Goal: Information Seeking & Learning: Learn about a topic

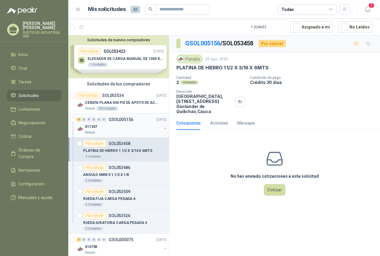
click at [102, 127] on div "011347" at bounding box center [123, 126] width 77 height 7
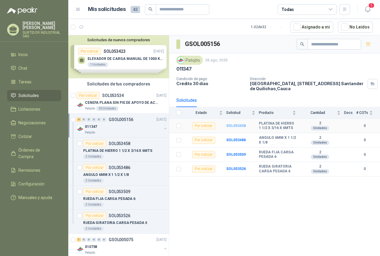
click at [235, 125] on b "SOL053458" at bounding box center [236, 126] width 20 height 4
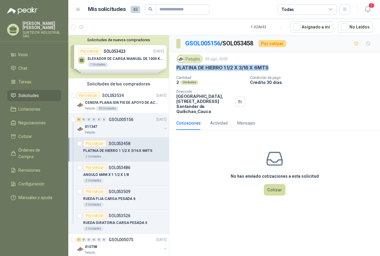
drag, startPoint x: 174, startPoint y: 68, endPoint x: 271, endPoint y: 69, distance: 96.4
click at [271, 69] on div "Patojito [DATE] PLATINA [PERSON_NAME] 1 1/2 X 3/16 X 6MTS Cantidad 2 Unidades C…" at bounding box center [274, 84] width 211 height 64
copy p "PLATINA DE HIERRO 1 1/2 X 3/16 X 6MTS"
click at [124, 173] on p "ANGULO 6MM X 1 1/2 X 1/8" at bounding box center [106, 175] width 46 height 6
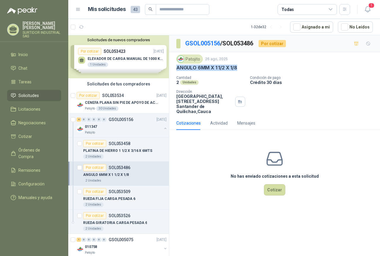
drag, startPoint x: 175, startPoint y: 69, endPoint x: 245, endPoint y: 67, distance: 70.3
click at [245, 67] on div "Patojito [DATE] ANGULO 6MM X 1 1/2 X 1/8 Cantidad 2 Unidades Condición de pago …" at bounding box center [274, 84] width 211 height 64
copy p "ANGULO 6MM X 1 1/2 X 1/8"
click at [125, 193] on p "SOL053509" at bounding box center [120, 191] width 22 height 4
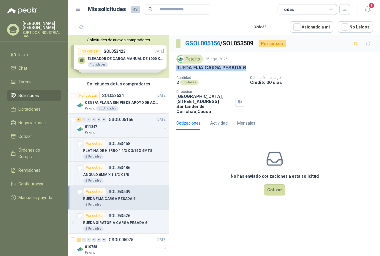
drag, startPoint x: 176, startPoint y: 66, endPoint x: 252, endPoint y: 67, distance: 76.2
click at [252, 67] on div "Patojito [DATE] RUEDA FIJA CARGA PESADA 6 Cantidad 2 Unidades Condición de pago…" at bounding box center [274, 84] width 211 height 64
copy p "RUEDA FIJA CARGA PESADA 6"
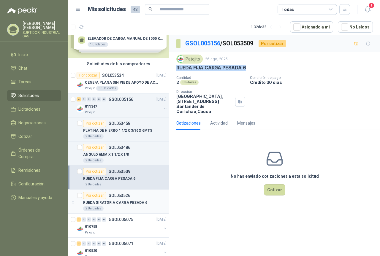
scroll to position [30, 0]
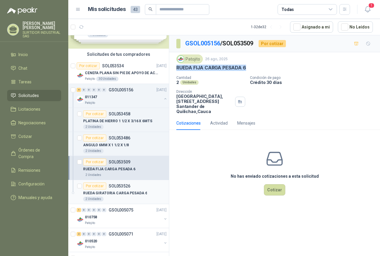
click at [129, 194] on p "RUEDA GIRATORIA CARGA PESADA 6" at bounding box center [115, 193] width 64 height 6
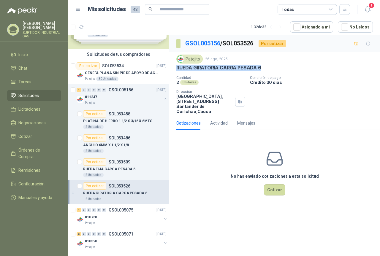
drag, startPoint x: 177, startPoint y: 70, endPoint x: 273, endPoint y: 70, distance: 95.8
click at [273, 70] on div "RUEDA GIRATORIA CARGA PESADA 6" at bounding box center [274, 68] width 196 height 6
copy p "RUEDA GIRATORIA CARGA PESADA 6"
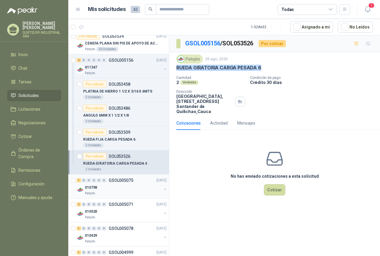
click at [130, 185] on div "010758" at bounding box center [123, 187] width 77 height 7
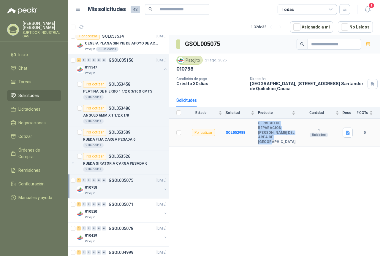
drag, startPoint x: 258, startPoint y: 121, endPoint x: 286, endPoint y: 137, distance: 32.1
click at [286, 137] on tr "Por cotizar SOL052988 SERVICIO DE REPARACION [PERSON_NAME] DEL AREA DE [GEOGRAP…" at bounding box center [274, 133] width 211 height 28
copy tr "SERVICIO DE REPARACION [PERSON_NAME] DEL AREA DE [GEOGRAPHIC_DATA]"
click at [103, 204] on div "0" at bounding box center [104, 204] width 4 height 4
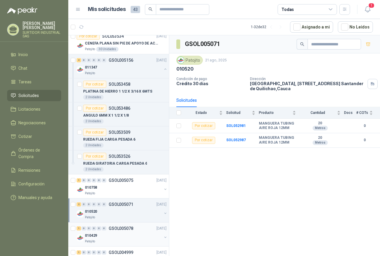
scroll to position [89, 0]
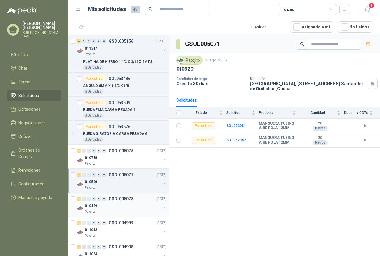
click at [110, 204] on div "010429" at bounding box center [123, 205] width 77 height 7
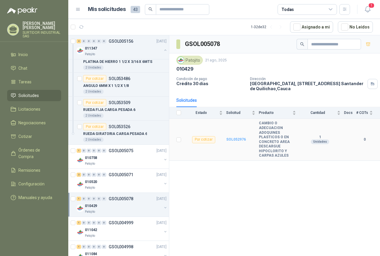
drag, startPoint x: 237, startPoint y: 135, endPoint x: 237, endPoint y: 138, distance: 3.0
click at [237, 136] on td "SOL052976" at bounding box center [242, 140] width 33 height 42
click at [237, 138] on b "SOL052976" at bounding box center [236, 139] width 20 height 4
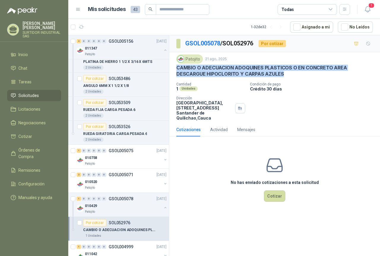
drag, startPoint x: 175, startPoint y: 66, endPoint x: 288, endPoint y: 77, distance: 114.0
click at [288, 77] on div "Patojito [DATE] CAMBIO O ADECUACION ADOQUINES PLASTICOS O EN CONCRETO AREA DESC…" at bounding box center [274, 87] width 211 height 71
copy p "CAMBIO O ADECUACION ADOQUINES PLASTICOS O EN CONCRETO AREA DESCARGUE HIPOCLORIT…"
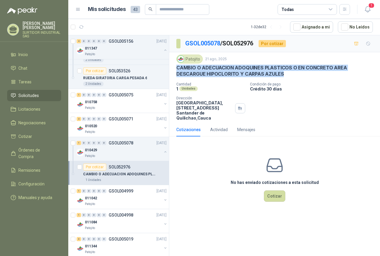
scroll to position [148, 0]
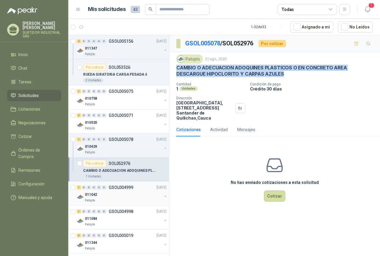
click at [113, 191] on div "011042" at bounding box center [123, 194] width 77 height 7
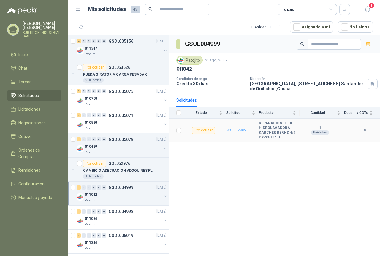
click at [238, 129] on b "SOL052895" at bounding box center [236, 130] width 20 height 4
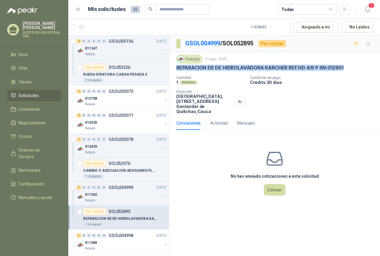
drag, startPoint x: 176, startPoint y: 66, endPoint x: 351, endPoint y: 69, distance: 174.7
click at [351, 69] on div "REPARACION DE DE HIDROLAVADORA KARCHER REF.HD 4/9 P SN:012601" at bounding box center [274, 68] width 196 height 6
copy p "REPARACION DE DE HIDROLAVADORA KARCHER REF.HD 4/9 P SN:012601"
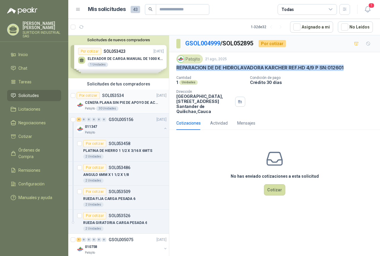
click at [117, 103] on p "CENEFA PLANA SIN PIE DE APOYO DE ACUERDO A LA IMAGEN ADJUNTA" at bounding box center [122, 103] width 74 height 6
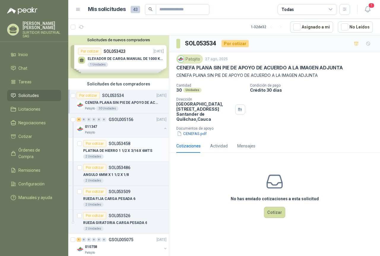
click at [118, 148] on p "PLATINA DE HIERRO 1 1/2 X 3/16 X 6MTS" at bounding box center [117, 151] width 69 height 6
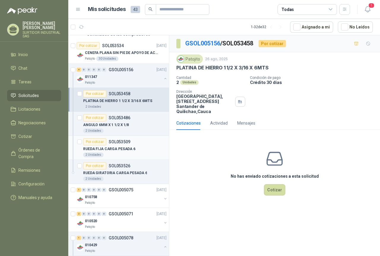
scroll to position [59, 0]
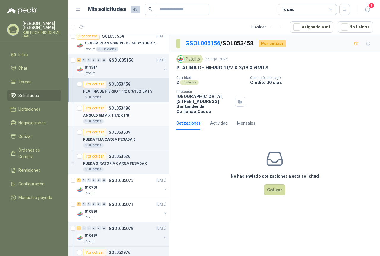
click at [112, 123] on div "2 Unidades" at bounding box center [124, 121] width 83 height 5
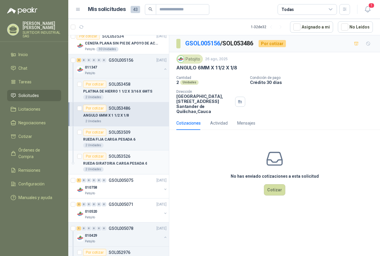
click at [113, 169] on div "2 Unidades" at bounding box center [124, 169] width 83 height 5
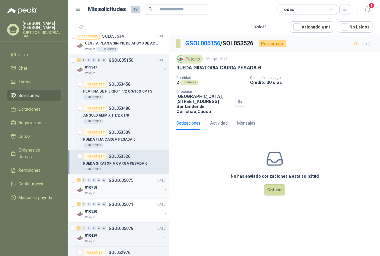
click at [113, 189] on div "010758" at bounding box center [123, 187] width 77 height 7
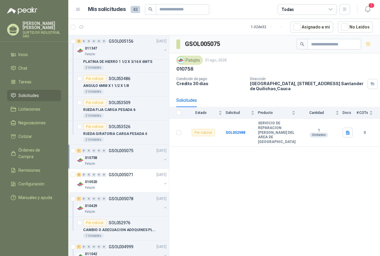
scroll to position [119, 0]
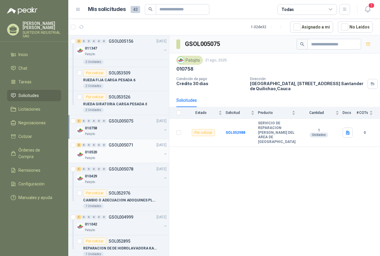
click at [113, 152] on div "010520" at bounding box center [123, 152] width 77 height 7
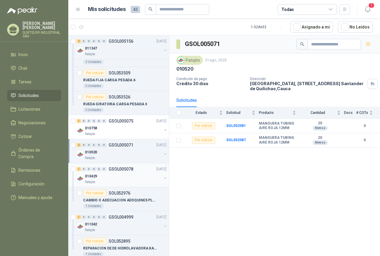
click at [114, 176] on div "010429" at bounding box center [123, 176] width 77 height 7
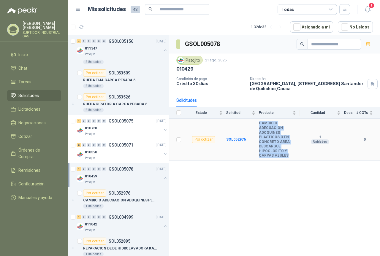
drag, startPoint x: 263, startPoint y: 122, endPoint x: 292, endPoint y: 157, distance: 45.1
click at [292, 157] on b "CAMBIO O ADECUACION ADOQUINES PLASTICOS O EN CONCRETO AREA DESCARGUE HIPOCLORIT…" at bounding box center [277, 139] width 37 height 37
copy b "CAMBIO O ADECUACION ADOQUINES PLASTICOS O EN CONCRETO AREA DESCARGUE HIPOCLORIT…"
click at [129, 202] on p "CAMBIO O ADECUACION ADOQUINES PLASTICOS O EN CONCRETO AREA DESCARGUE HIPOCLORIT…" at bounding box center [120, 200] width 74 height 6
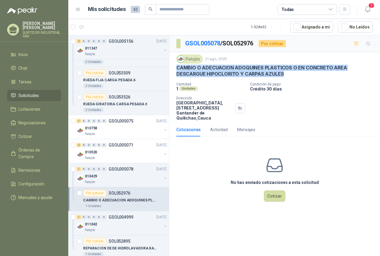
drag, startPoint x: 176, startPoint y: 68, endPoint x: 283, endPoint y: 74, distance: 107.2
click at [283, 74] on div "Patojito [DATE] CAMBIO O ADECUACION ADOQUINES PLASTICOS O EN CONCRETO AREA DESC…" at bounding box center [274, 87] width 211 height 71
copy p "CAMBIO O ADECUACION ADOQUINES PLASTICOS O EN CONCRETO AREA DESCARGUE HIPOCLORIT…"
click at [118, 229] on div "Patojito" at bounding box center [123, 230] width 77 height 5
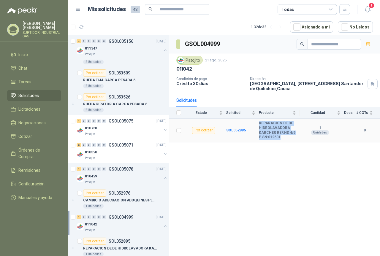
drag, startPoint x: 257, startPoint y: 121, endPoint x: 279, endPoint y: 141, distance: 29.8
click at [279, 141] on tr "Por cotizar SOL052895 REPARACION DE DE HIDROLAVADORA [PERSON_NAME] REF.HD 4/9 P…" at bounding box center [274, 130] width 211 height 23
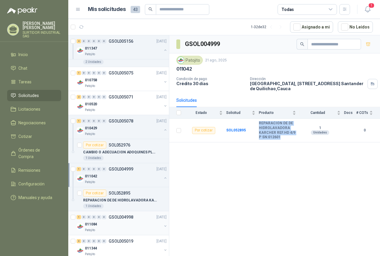
scroll to position [178, 0]
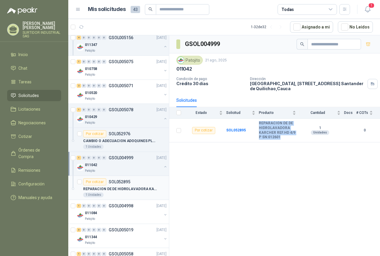
click at [120, 190] on p "REPARACION DE DE HIDROLAVADORA KARCHER REF.HD 4/9 P SN:012601" at bounding box center [120, 189] width 74 height 6
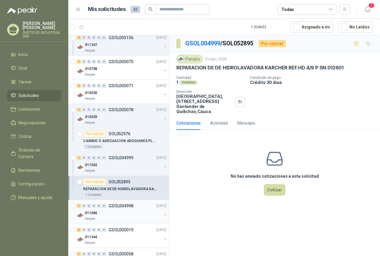
click at [117, 209] on div "1 0 0 0 0 0 GSOL004998 [DATE]" at bounding box center [122, 205] width 91 height 7
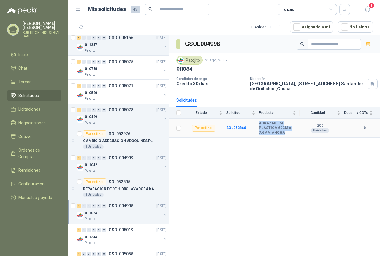
drag, startPoint x: 259, startPoint y: 124, endPoint x: 283, endPoint y: 136, distance: 26.8
click at [283, 136] on td "ABRAZADERA PLASTICA 60CM x 7.6MM ANCHA" at bounding box center [279, 128] width 41 height 19
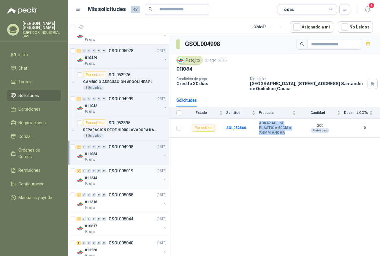
scroll to position [237, 0]
click at [109, 181] on div "Patojito" at bounding box center [123, 183] width 77 height 5
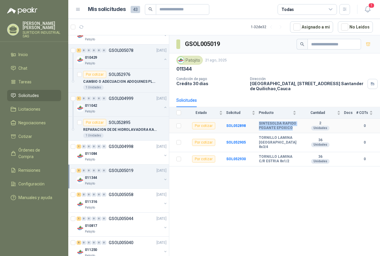
drag, startPoint x: 259, startPoint y: 123, endPoint x: 291, endPoint y: 127, distance: 32.8
click at [291, 127] on b "SINTESOLDA RAPIDO PEGANTE EPOXICO" at bounding box center [277, 125] width 37 height 9
drag, startPoint x: 258, startPoint y: 138, endPoint x: 293, endPoint y: 143, distance: 35.3
click at [293, 143] on tr "Por cotizar SOL052905 TORNILLO LAMINA [GEOGRAPHIC_DATA] 8x3/4 36 Unidades 0" at bounding box center [274, 142] width 211 height 19
drag, startPoint x: 259, startPoint y: 152, endPoint x: 291, endPoint y: 158, distance: 32.6
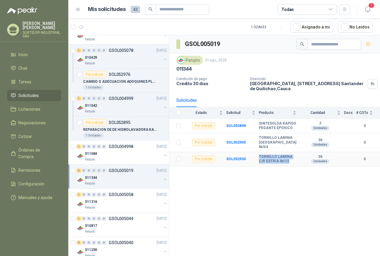
click at [291, 158] on b "TORNILLO LAMINA C/R ESTRIA 8x1/2" at bounding box center [277, 158] width 37 height 9
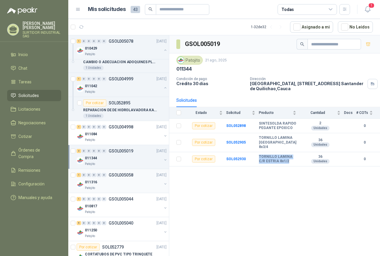
scroll to position [267, 0]
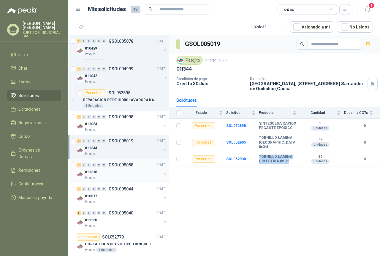
click at [115, 170] on div "011316" at bounding box center [123, 171] width 77 height 7
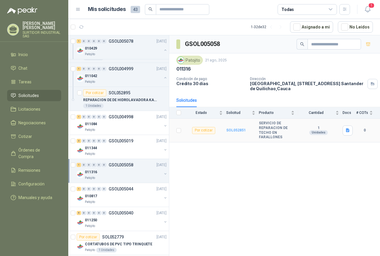
click at [241, 129] on b "SOL052851" at bounding box center [236, 130] width 20 height 4
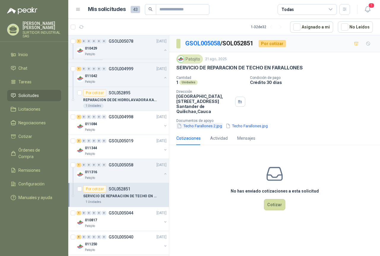
click at [205, 126] on button "Techo Farallones 2.jpg" at bounding box center [199, 126] width 46 height 6
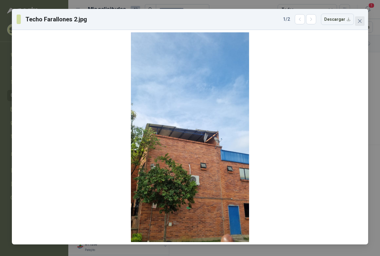
click at [360, 22] on icon "close" at bounding box center [360, 21] width 4 height 4
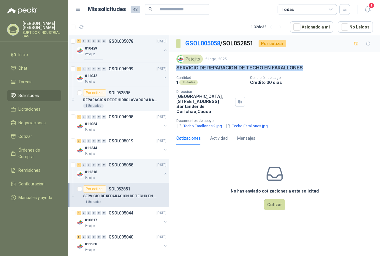
drag, startPoint x: 177, startPoint y: 68, endPoint x: 306, endPoint y: 69, distance: 129.0
click at [306, 69] on div "SERVICIO DE REPARACION DE TECHO EN FARALLONES" at bounding box center [274, 68] width 196 height 6
click at [195, 128] on button "Techo Farallones 2.jpg" at bounding box center [199, 126] width 46 height 6
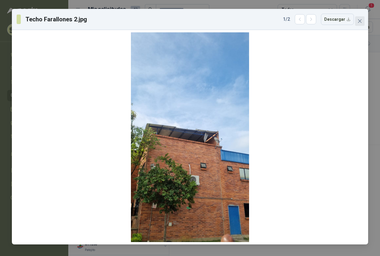
click at [358, 22] on icon "close" at bounding box center [360, 21] width 4 height 4
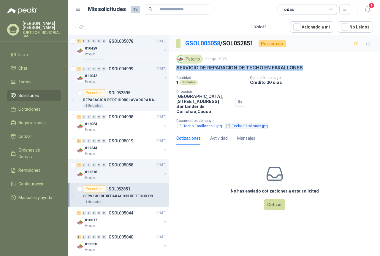
click at [240, 126] on button "Techo Farallones.jpg" at bounding box center [246, 126] width 43 height 6
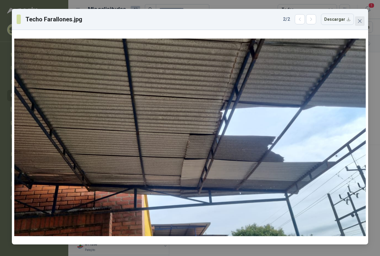
click at [360, 19] on icon "close" at bounding box center [359, 21] width 5 height 5
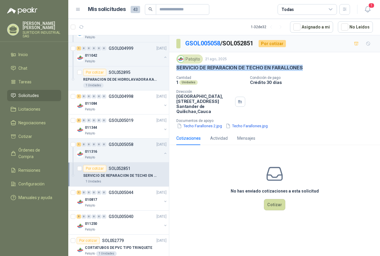
scroll to position [297, 0]
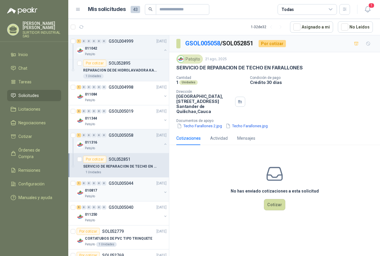
click at [121, 178] on div "1 0 0 0 0 0 GSOL005044 [DATE] 010817 Patojito" at bounding box center [118, 189] width 101 height 24
click at [120, 183] on p "GSOL005044" at bounding box center [121, 183] width 25 height 4
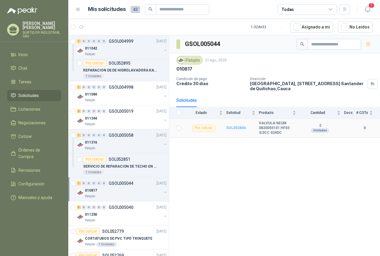
click at [232, 128] on b "SOL052846" at bounding box center [236, 128] width 20 height 4
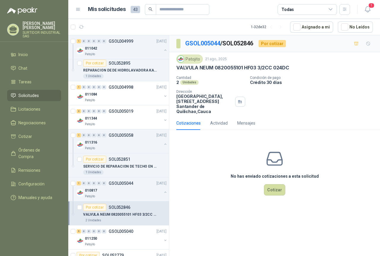
drag, startPoint x: 191, startPoint y: 66, endPoint x: 324, endPoint y: 63, distance: 132.6
click at [324, 63] on div "Patojito [DATE] VALVULA NEUM 0820055101 HF03 3/2CC 024DC Cantidad 2 Unidades Co…" at bounding box center [274, 84] width 211 height 64
drag, startPoint x: 282, startPoint y: 66, endPoint x: 176, endPoint y: 71, distance: 106.3
click at [176, 71] on div "Patojito [DATE] VALVULA NEUM 0820055101 HF03 3/2CC 024DC Cantidad 2 Unidades Co…" at bounding box center [274, 84] width 211 height 64
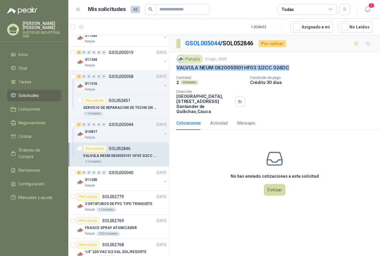
scroll to position [356, 0]
click at [110, 176] on div "011250" at bounding box center [123, 179] width 77 height 7
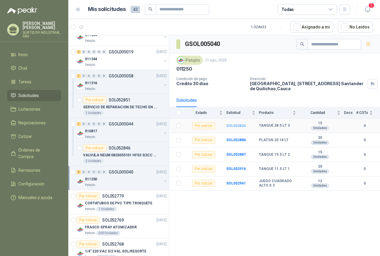
click at [231, 126] on b "SOL052824" at bounding box center [236, 126] width 20 height 4
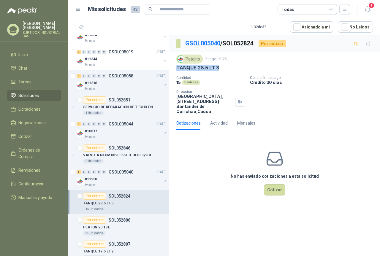
drag, startPoint x: 175, startPoint y: 68, endPoint x: 227, endPoint y: 68, distance: 51.9
click at [227, 68] on div "Patojito [DATE] TANQUE 28.5 LT 3 Cantidad 15 Unidades Condición de pago Crédito…" at bounding box center [274, 84] width 211 height 64
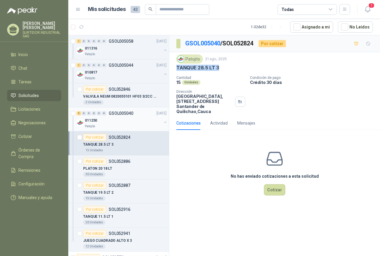
scroll to position [415, 0]
click at [125, 172] on div "30 Unidades" at bounding box center [124, 173] width 83 height 5
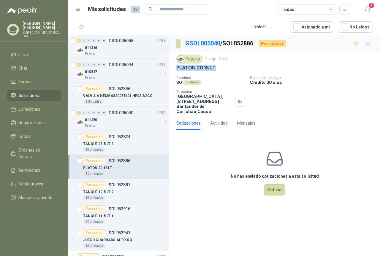
drag, startPoint x: 175, startPoint y: 68, endPoint x: 219, endPoint y: 70, distance: 44.2
click at [219, 70] on div "[PERSON_NAME] [DATE] PLATON 20 18 LT Cantidad 30 Unidades Condición de pago Cré…" at bounding box center [274, 84] width 211 height 64
click at [108, 197] on div "15 Unidades" at bounding box center [124, 197] width 83 height 5
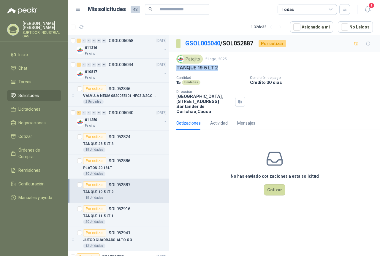
drag, startPoint x: 176, startPoint y: 66, endPoint x: 220, endPoint y: 72, distance: 44.8
click at [220, 72] on div "Patojito [DATE] TANQUE 19.5 LT 2 Cantidad 15 Unidades Condición de pago Crédito…" at bounding box center [274, 84] width 211 height 64
click at [126, 216] on div "TANQUE 11.5 LT 1" at bounding box center [124, 215] width 83 height 7
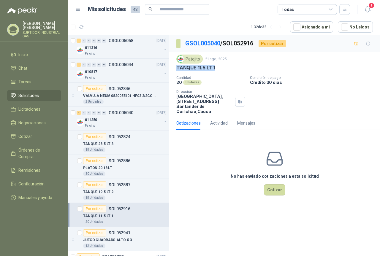
drag, startPoint x: 176, startPoint y: 68, endPoint x: 216, endPoint y: 68, distance: 40.0
click at [216, 68] on div "Patojito [DATE] TANQUE 11.5 LT 1 Cantidad 20 Unidades Condición de pago Crédito…" at bounding box center [274, 84] width 211 height 64
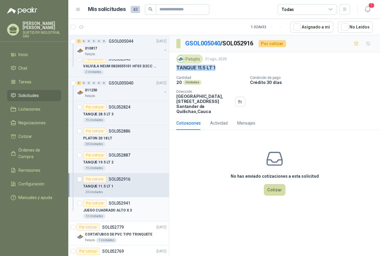
click at [109, 213] on p "JUEGO CUADRADO ALTO X 3" at bounding box center [107, 211] width 49 height 6
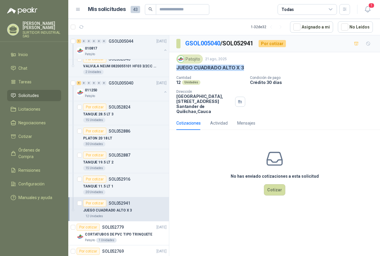
drag, startPoint x: 176, startPoint y: 70, endPoint x: 249, endPoint y: 72, distance: 73.3
click at [249, 72] on div "Patojito [DATE] JUEGO CUADRADO ALTO X 3 Cantidad 12 Unidades Condición de pago …" at bounding box center [274, 84] width 196 height 59
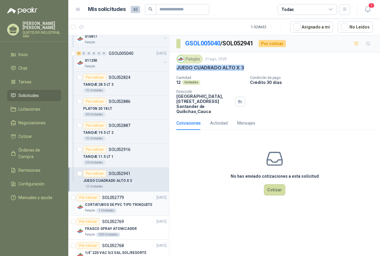
click at [122, 207] on p "CORTATUBOS DE PVC TIPO TRINQUETE" at bounding box center [118, 205] width 67 height 6
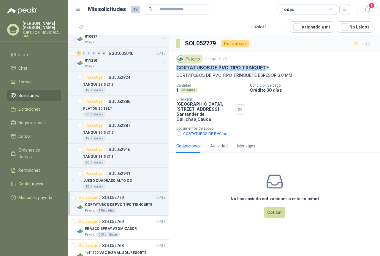
drag, startPoint x: 177, startPoint y: 68, endPoint x: 263, endPoint y: 69, distance: 86.3
click at [263, 69] on p "CORTATUBOS DE PVC TIPO TRINQUETE" at bounding box center [222, 68] width 93 height 6
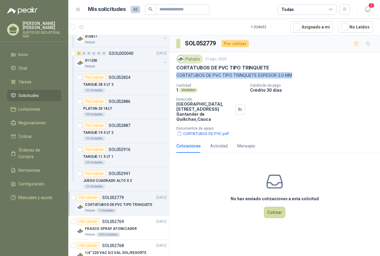
drag, startPoint x: 176, startPoint y: 75, endPoint x: 294, endPoint y: 74, distance: 118.3
click at [294, 74] on p "CORTATUBOS DE PVC TIPO TRINQUETE ESPESOR 3.0 MM" at bounding box center [274, 75] width 196 height 7
click at [203, 134] on button "CORTATUBOS DE PVC.pdf" at bounding box center [202, 133] width 53 height 6
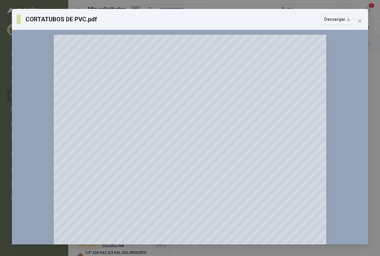
click at [359, 23] on button "Close" at bounding box center [359, 20] width 9 height 9
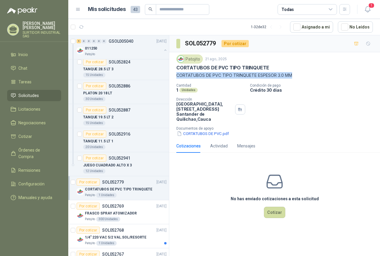
scroll to position [504, 0]
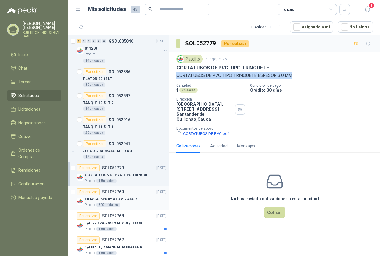
click at [114, 200] on p "FRASCO SPRAY ATOMIZADOR" at bounding box center [111, 199] width 52 height 6
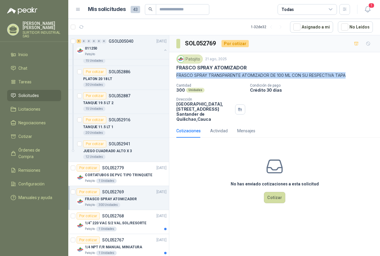
drag, startPoint x: 176, startPoint y: 76, endPoint x: 350, endPoint y: 74, distance: 174.1
click at [350, 74] on p "FRASCO SPRAY TRANSPARENTE ATOMIZADOR DE 100 ML CON SU RESPECTIVA TAPA" at bounding box center [274, 75] width 196 height 7
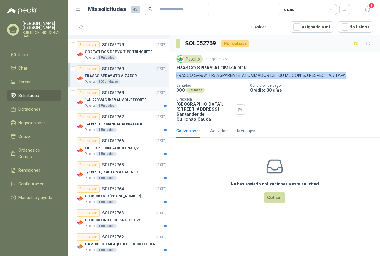
scroll to position [623, 0]
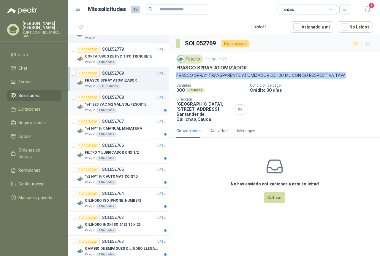
click at [117, 105] on p "1/4" 220 VAC 5/2 VAL.SOL/RESORTE" at bounding box center [115, 105] width 61 height 6
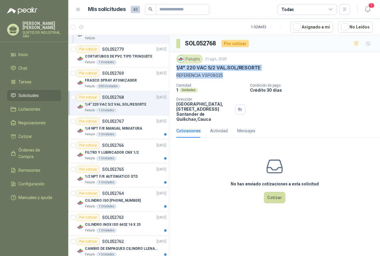
drag, startPoint x: 176, startPoint y: 69, endPoint x: 230, endPoint y: 74, distance: 54.4
click at [230, 74] on div "Patojito [DATE] 1/4" 220 VAC 5/2 VAL.SOL/RESORTE REFERENCIA VSP08025" at bounding box center [274, 67] width 196 height 24
click at [133, 134] on div "Patojito 1 Unidades" at bounding box center [126, 134] width 82 height 5
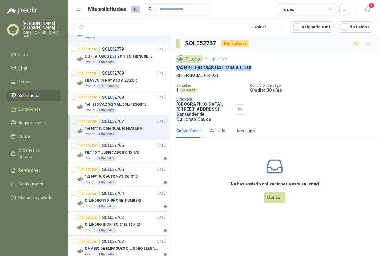
drag, startPoint x: 176, startPoint y: 68, endPoint x: 254, endPoint y: 68, distance: 77.7
click at [254, 68] on div "Patojito [DATE] 1/4 NPT F/R MANUAL MINIATURA REFERENCIA UFR1021 Cantidad 1 Unid…" at bounding box center [274, 88] width 211 height 72
click at [132, 157] on div "Patojito 1 Unidades" at bounding box center [126, 158] width 82 height 5
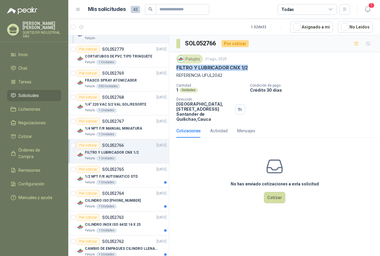
drag, startPoint x: 184, startPoint y: 68, endPoint x: 259, endPoint y: 68, distance: 75.3
click at [259, 68] on div "FILTRO Y LUBRICADOR CNX 1/2" at bounding box center [274, 68] width 196 height 6
click at [112, 173] on div "1/2 NPT F/R AUTOMATICO STD" at bounding box center [126, 176] width 82 height 7
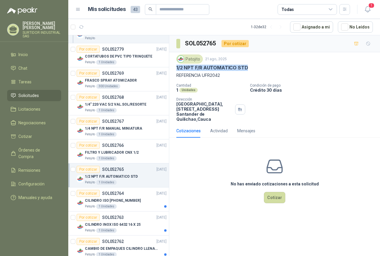
drag, startPoint x: 176, startPoint y: 67, endPoint x: 249, endPoint y: 67, distance: 72.9
click at [249, 67] on div "Patojito [DATE] 1/2 NPT F/R AUTOMATICO STD REFERENCIA UFR2042 Cantidad 1 Unidad…" at bounding box center [274, 88] width 211 height 72
click at [203, 80] on div "Patojito [DATE] 1/2 NPT F/R AUTOMATICO STD REFERENCIA UFR2042 Cantidad 1 Unidad…" at bounding box center [274, 88] width 196 height 67
drag, startPoint x: 224, startPoint y: 76, endPoint x: 183, endPoint y: 79, distance: 41.6
click at [174, 77] on div "Patojito [DATE] 1/2 NPT F/R AUTOMATICO STD REFERENCIA UFR2042 Cantidad 1 Unidad…" at bounding box center [274, 88] width 211 height 72
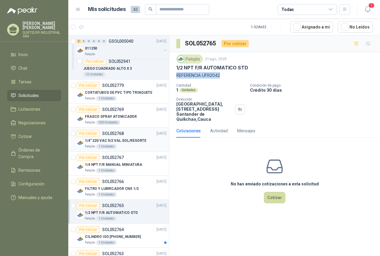
scroll to position [682, 0]
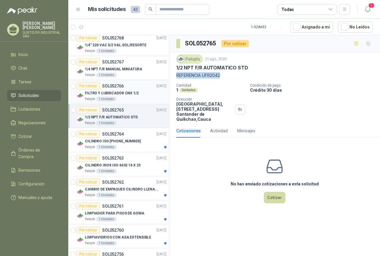
click at [134, 102] on article "Por cotizar SOL052766 [DATE] FILTRO Y LUBRICADOR CNX 1/2 Patojito 1 Unidades" at bounding box center [118, 92] width 101 height 24
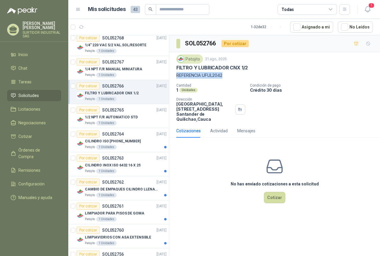
drag, startPoint x: 219, startPoint y: 76, endPoint x: 176, endPoint y: 77, distance: 43.3
click at [176, 77] on div "Patojito [DATE] FILTRO Y LUBRICADOR CNX 1/2 REFERENCIA UFUL2042 Cantidad 1 Unid…" at bounding box center [274, 88] width 211 height 72
click at [195, 74] on p "REFERENCIA UFUL2042" at bounding box center [274, 75] width 196 height 7
drag, startPoint x: 182, startPoint y: 68, endPoint x: 227, endPoint y: 74, distance: 45.6
click at [227, 74] on div "Patojito [DATE] FILTRO Y LUBRICADOR CNX 1/2 REFERENCIA UFUL2042" at bounding box center [274, 67] width 196 height 24
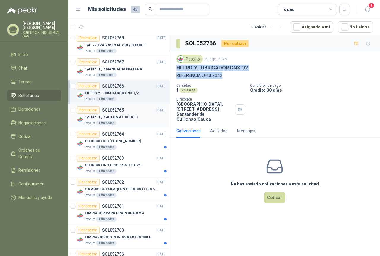
click at [105, 120] on div "1/2 NPT F/R AUTOMATICO STD Patojito 1 Unidades" at bounding box center [126, 120] width 82 height 12
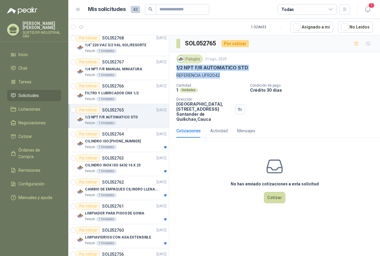
drag, startPoint x: 177, startPoint y: 66, endPoint x: 224, endPoint y: 76, distance: 48.4
click at [224, 76] on div "Patojito [DATE] 1/2 NPT F/R AUTOMATICO STD REFERENCIA UFR2042" at bounding box center [274, 67] width 196 height 24
click at [85, 143] on p "CILINDRO ISO [PHONE_NUMBER]" at bounding box center [113, 141] width 56 height 6
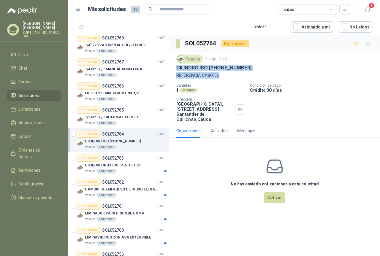
drag, startPoint x: 176, startPoint y: 66, endPoint x: 227, endPoint y: 79, distance: 52.4
click at [227, 79] on div "Patojito [DATE] CILINDRO ISO [PHONE_NUMBER] REFERENCIA CA80150 Cantidad 1 Unida…" at bounding box center [274, 88] width 211 height 72
click at [112, 162] on div "CILINDRO INOX ISO 6432 16 X 25" at bounding box center [126, 165] width 82 height 7
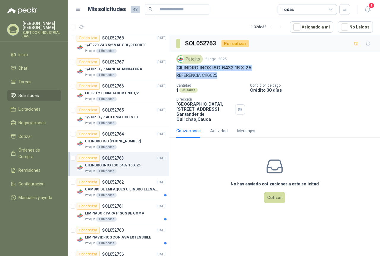
drag, startPoint x: 176, startPoint y: 67, endPoint x: 228, endPoint y: 77, distance: 52.3
click at [228, 77] on div "Patojito [DATE] CILINDRO INOX ISO 6432 16 X 25 REFERENCIA CI16025" at bounding box center [274, 67] width 196 height 24
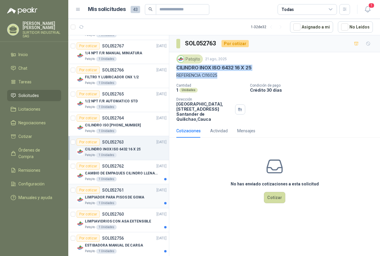
scroll to position [712, 0]
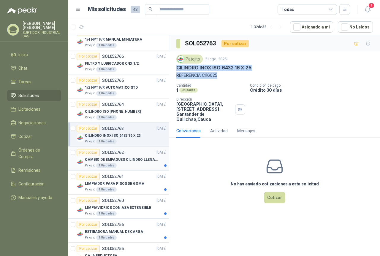
click at [108, 160] on p "CAMBIO DE EMPAQUES CILINDRO LLENADORA MANUALNUAL" at bounding box center [122, 160] width 74 height 6
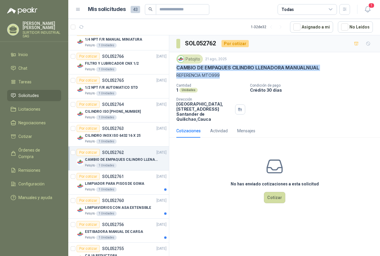
drag, startPoint x: 175, startPoint y: 67, endPoint x: 227, endPoint y: 77, distance: 53.1
click at [227, 77] on div "Patojito [DATE] CAMBIO DE EMPAQUES CILINDRO LLENADORA MANUALNUAL REFERENCIA MTO…" at bounding box center [274, 88] width 211 height 72
click at [131, 178] on div "Por cotizar SOL052761 [DATE]" at bounding box center [122, 176] width 90 height 7
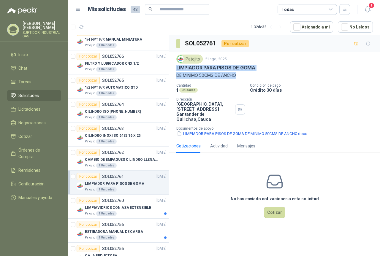
drag, startPoint x: 177, startPoint y: 70, endPoint x: 244, endPoint y: 74, distance: 66.9
click at [244, 74] on div "Patojito [DATE] LIMPIADOR PARA PISOS DE GOMA DE MINIMO 50CMS DE ANCHO" at bounding box center [274, 67] width 196 height 24
click at [113, 200] on p "SOL052760" at bounding box center [113, 200] width 22 height 4
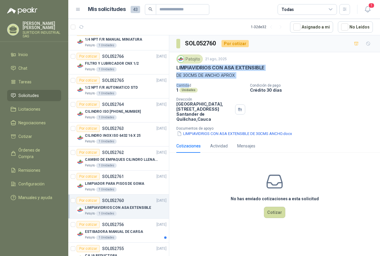
drag, startPoint x: 180, startPoint y: 67, endPoint x: 174, endPoint y: 79, distance: 13.0
click at [182, 84] on div "Patojito [DATE] LIMPIAVIDRIOS CON ASA EXTENSIBLE DE 30CMS DE ANCHO APROX Cantid…" at bounding box center [274, 96] width 196 height 82
drag, startPoint x: 177, startPoint y: 70, endPoint x: 193, endPoint y: 91, distance: 27.3
click at [193, 91] on div "Patojito [DATE] LIMPIAVIDRIOS CON ASA EXTENSIBLE DE 30CMS DE ANCHO APROX Cantid…" at bounding box center [274, 96] width 196 height 82
click at [287, 106] on div "Cantidad 1 Unidades Condición de pago Crédito 30 días Dirección [GEOGRAPHIC_DAT…" at bounding box center [274, 109] width 196 height 53
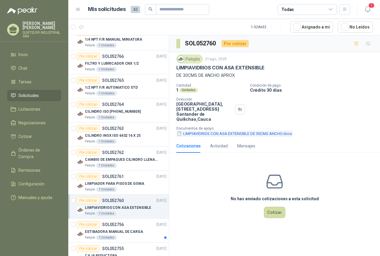
click at [233, 132] on button "LIMPIAVIDRIOS CON ASA EXTENSIBLE DE 30CMS ANCHO.docx" at bounding box center [234, 133] width 116 height 6
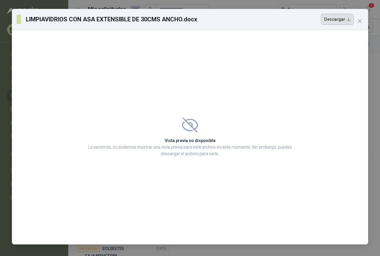
click at [347, 18] on button "Descargar" at bounding box center [337, 19] width 33 height 11
click at [361, 20] on icon "close" at bounding box center [359, 21] width 5 height 5
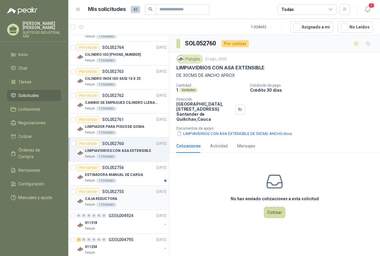
scroll to position [771, 0]
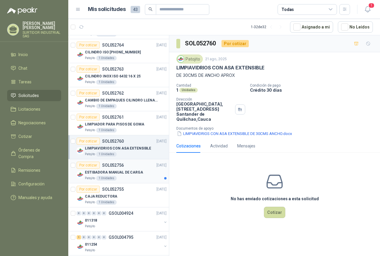
click at [103, 173] on p "ESTIBADORA MANUAL DE CARGA" at bounding box center [114, 173] width 58 height 6
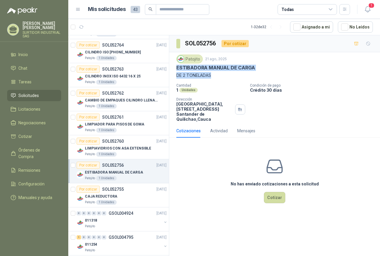
drag, startPoint x: 175, startPoint y: 67, endPoint x: 216, endPoint y: 77, distance: 42.4
click at [216, 77] on div "Patojito [DATE] ESTIBADORA MANUAL DE CARGA DE 2 TONELADAS Cantidad 1 Unidades C…" at bounding box center [274, 88] width 211 height 72
click at [122, 189] on p "SOL052755" at bounding box center [113, 189] width 22 height 4
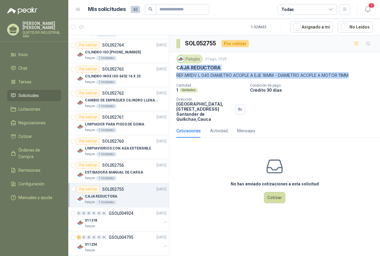
drag, startPoint x: 179, startPoint y: 67, endPoint x: 352, endPoint y: 77, distance: 172.8
click at [352, 77] on div "Patojito [DATE] CAJA REDUCTORA REF.MRDV L 040 DIAMETRO ACOPLE A EJE 18MM - DIAM…" at bounding box center [274, 67] width 196 height 24
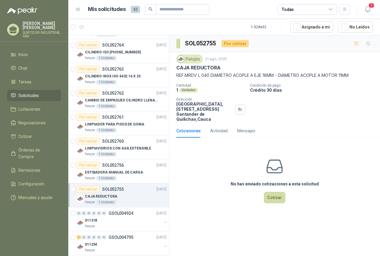
click at [176, 71] on div "Patojito [DATE] CAJA REDUCTORA REF.MRDV L 040 DIAMETRO ACOPLE A EJE 18MM - DIAM…" at bounding box center [274, 88] width 211 height 72
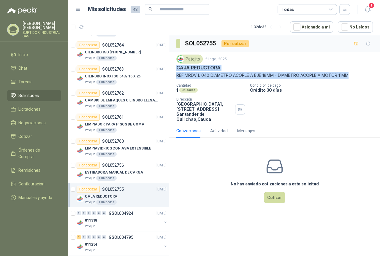
drag, startPoint x: 176, startPoint y: 67, endPoint x: 359, endPoint y: 77, distance: 183.5
click at [359, 77] on div "Patojito [DATE] CAJA REDUCTORA REF.MRDV L 040 DIAMETRO ACOPLE A EJE 18MM - DIAM…" at bounding box center [274, 88] width 211 height 72
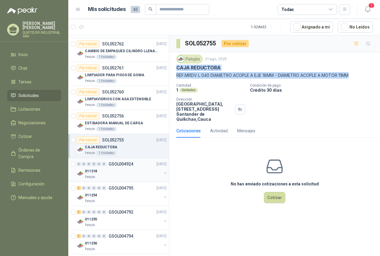
scroll to position [830, 0]
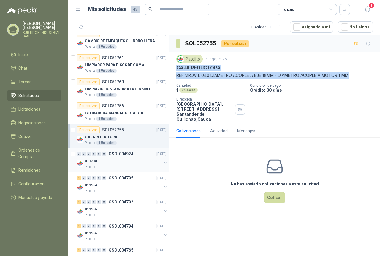
click at [126, 165] on div "Patojito" at bounding box center [123, 167] width 77 height 5
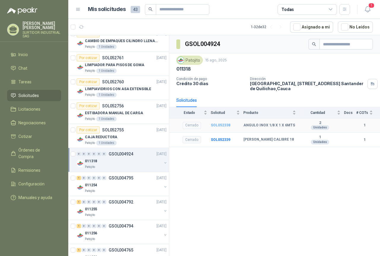
click at [222, 124] on b "SOL052338" at bounding box center [221, 125] width 20 height 4
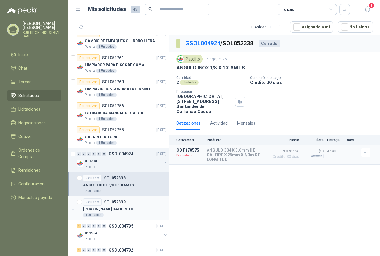
click at [107, 205] on div "[PERSON_NAME] CALIBRE 18" at bounding box center [124, 208] width 83 height 7
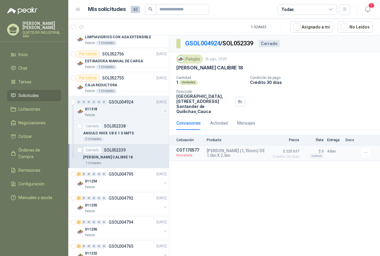
scroll to position [890, 0]
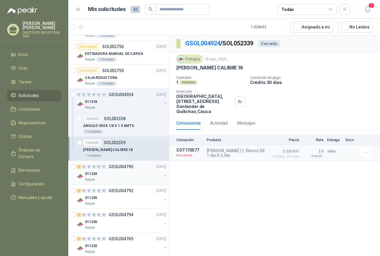
click at [102, 172] on div "011254" at bounding box center [123, 173] width 77 height 7
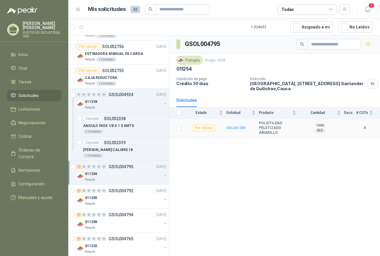
click at [244, 128] on b "SOL051389" at bounding box center [236, 128] width 20 height 4
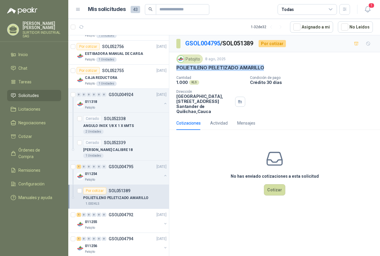
drag, startPoint x: 179, startPoint y: 69, endPoint x: 264, endPoint y: 69, distance: 84.5
click at [264, 69] on div "Patojito [DATE] POLIETILENO PELETIZADO AMARILLO Cantidad 1.000 KLS Condición de…" at bounding box center [274, 84] width 211 height 64
click at [121, 217] on div "1 0 0 0 0 0 GSOL004792 [DATE]" at bounding box center [122, 214] width 91 height 7
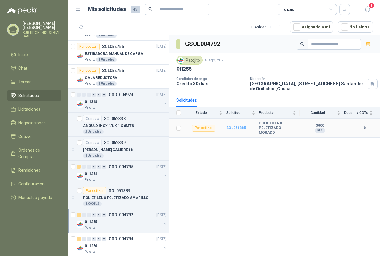
click at [237, 127] on b "SOL051385" at bounding box center [236, 128] width 20 height 4
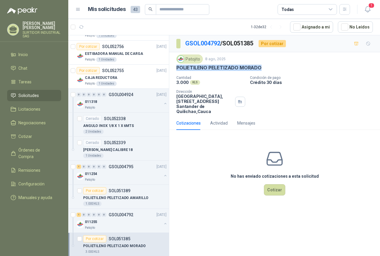
drag, startPoint x: 176, startPoint y: 67, endPoint x: 270, endPoint y: 72, distance: 94.7
click at [270, 72] on div "Patojito [DATE] POLIETILENO PELETIZADO MORADO Cantidad 3.000 KLS Condición de p…" at bounding box center [274, 84] width 211 height 64
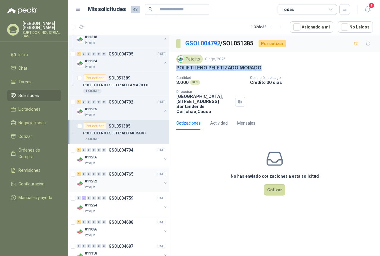
scroll to position [1008, 0]
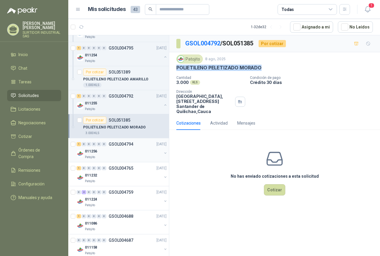
click at [122, 154] on div "011256" at bounding box center [123, 151] width 77 height 7
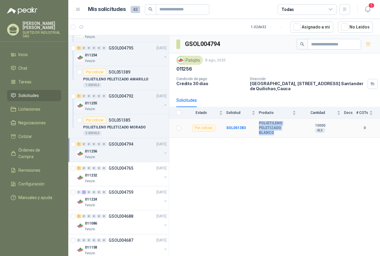
drag, startPoint x: 259, startPoint y: 123, endPoint x: 298, endPoint y: 128, distance: 38.9
click at [298, 128] on td "POLIETILENO PELETIZADO BLANCO" at bounding box center [279, 128] width 41 height 19
click at [245, 128] on td "SOL051383" at bounding box center [242, 128] width 33 height 19
click at [239, 126] on b "SOL051383" at bounding box center [236, 128] width 20 height 4
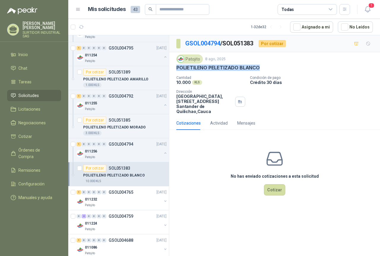
drag, startPoint x: 175, startPoint y: 68, endPoint x: 264, endPoint y: 69, distance: 88.7
click at [264, 69] on div "Patojito [DATE] POLIETILENO PELETIZADO BLANCO Cantidad 10.000 KLS Condición de …" at bounding box center [274, 84] width 211 height 64
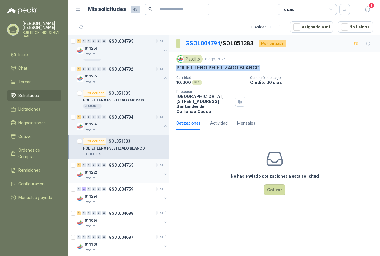
scroll to position [1041, 0]
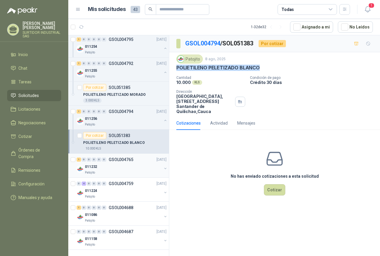
click at [105, 162] on div "1 0 0 0 0 0 GSOL004765 [DATE]" at bounding box center [122, 159] width 91 height 7
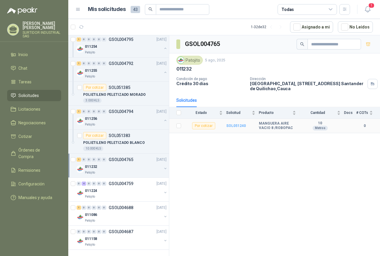
click at [235, 124] on b "SOL051240" at bounding box center [236, 126] width 20 height 4
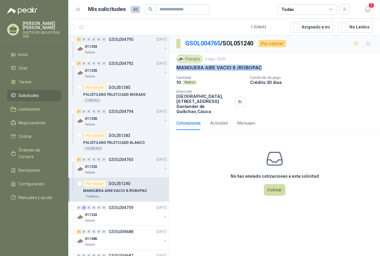
drag, startPoint x: 175, startPoint y: 70, endPoint x: 261, endPoint y: 69, distance: 86.0
click at [261, 69] on div "Patojito [DATE] MANGUERA AIRE VACIO 8 /ROBOPAC Cantidad 10 Metros Condición de …" at bounding box center [274, 84] width 211 height 64
click at [109, 211] on div "0 4 0 0 0 0 GSOL004759 [DATE]" at bounding box center [122, 207] width 91 height 7
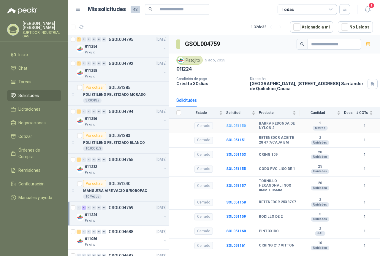
click at [230, 124] on b "SOL051150" at bounding box center [236, 126] width 20 height 4
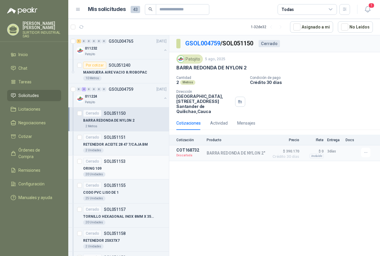
scroll to position [1159, 0]
click at [110, 147] on div "RETENEDOR ACEITE 28 47 7/CAJA BM" at bounding box center [124, 144] width 83 height 7
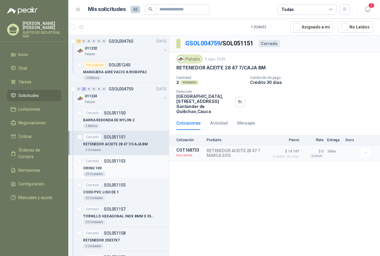
click at [112, 168] on div "ORING 109" at bounding box center [124, 168] width 83 height 7
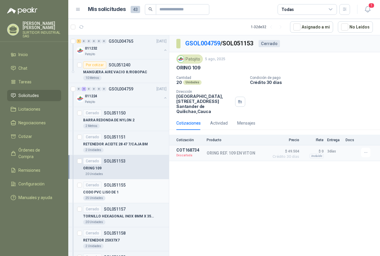
click at [108, 189] on div "CODO PVC LISO DE 1" at bounding box center [124, 192] width 83 height 7
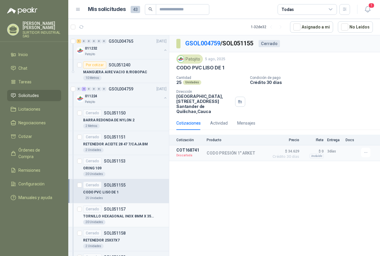
click at [110, 213] on div "TORNILLO HEXAGONAL INOX 8MM X 35MM" at bounding box center [124, 216] width 83 height 7
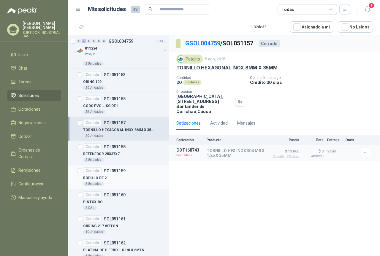
scroll to position [1248, 0]
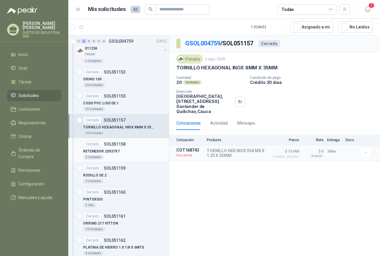
click at [124, 151] on div "RETENEDOR 25X37X7" at bounding box center [124, 151] width 83 height 7
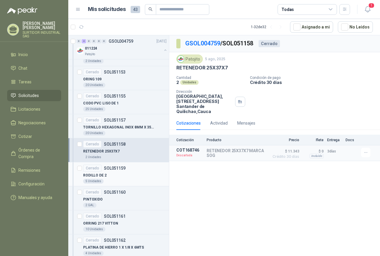
click at [118, 174] on div "RODILLO DE 2" at bounding box center [124, 175] width 83 height 7
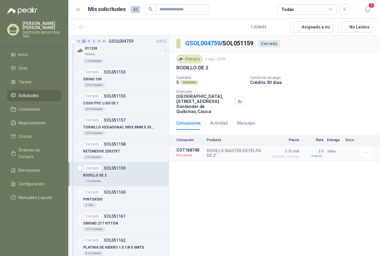
scroll to position [1278, 0]
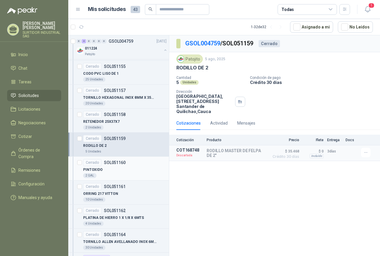
click at [116, 169] on div "PINTOXIDO" at bounding box center [124, 169] width 83 height 7
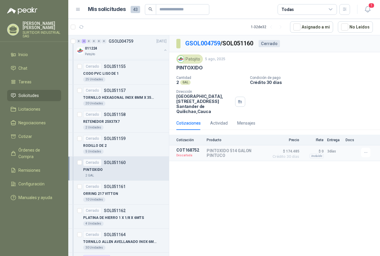
scroll to position [1308, 0]
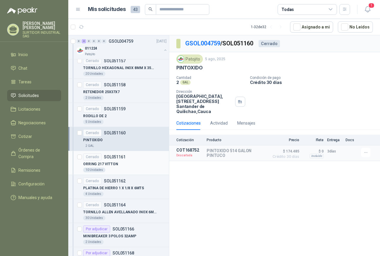
click at [115, 165] on p "ORRING 217 VITTON" at bounding box center [100, 164] width 35 height 6
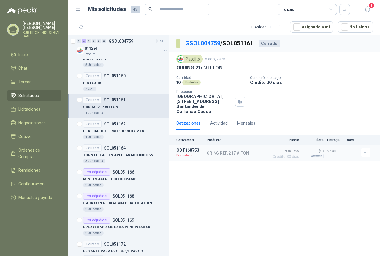
scroll to position [1367, 0]
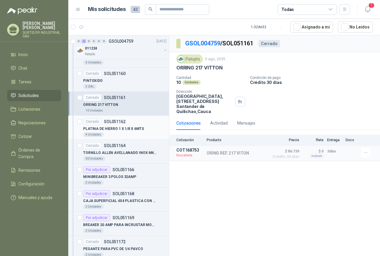
click at [118, 126] on p "PLATINA DE HIERRO 1 X 1/8 X 6MTS" at bounding box center [113, 129] width 61 height 6
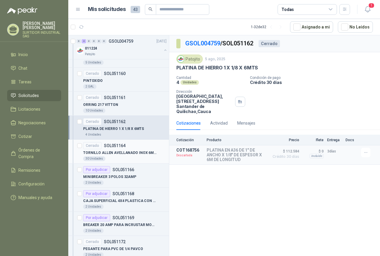
click at [122, 146] on p "SOL051164" at bounding box center [115, 146] width 22 height 4
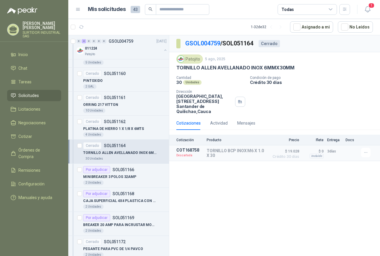
scroll to position [1426, 0]
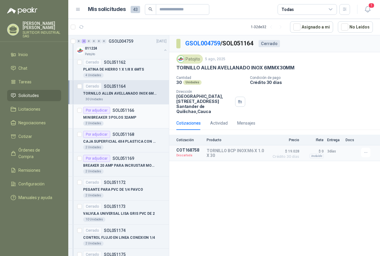
click at [118, 126] on article "Por adjudicar SOL051166 MINIBREAKER 3 POLOS 32AMP 2 Unidades" at bounding box center [118, 116] width 101 height 24
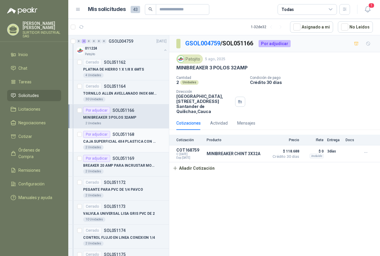
click at [117, 143] on p "CAJA SUPERFICIAL 4X4 PLASTICA CON TAPA" at bounding box center [120, 142] width 74 height 6
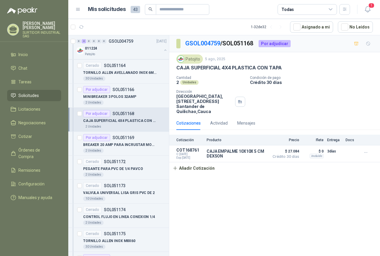
scroll to position [1456, 0]
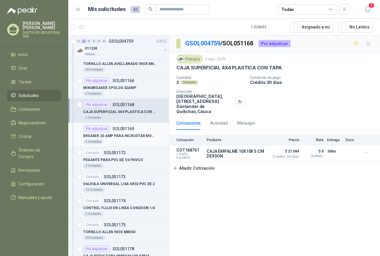
click at [116, 139] on div "BREAKER 20 AMP PARA INCRUSTAR MONOPOLAR" at bounding box center [124, 135] width 83 height 7
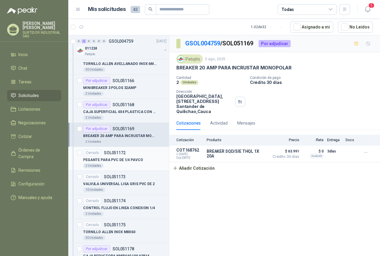
click at [119, 153] on p "SOL051172" at bounding box center [115, 153] width 22 height 4
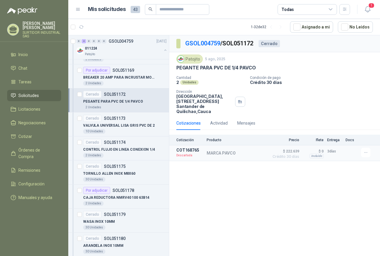
scroll to position [1515, 0]
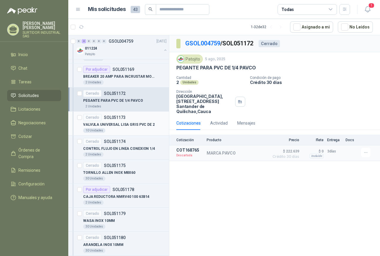
click at [106, 126] on p "VALVULA UNIVERSAL LISA GRIS PVC DE 2" at bounding box center [118, 125] width 71 height 6
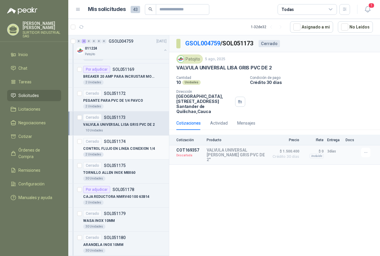
click at [109, 146] on p "CONTROL FLUJO EN LINEA CONEXION 1/4" at bounding box center [119, 149] width 72 height 6
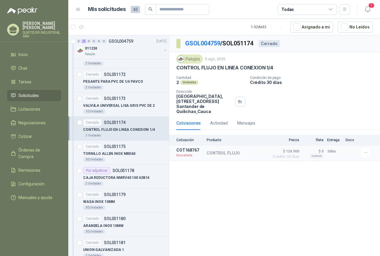
scroll to position [1545, 0]
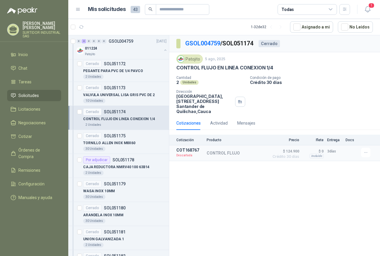
click at [109, 146] on div "30 Unidades" at bounding box center [124, 148] width 83 height 5
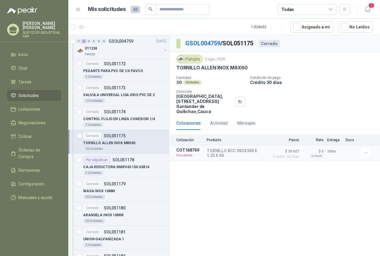
scroll to position [1575, 0]
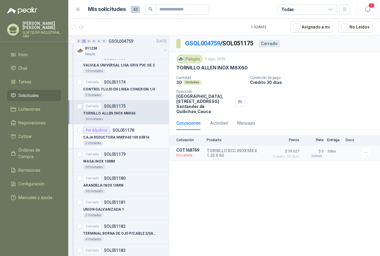
click at [109, 146] on article "Por adjudicar SOL051178 CAJA REDUCTORA NMRV40 100 63B14 2 Unidades" at bounding box center [118, 136] width 101 height 24
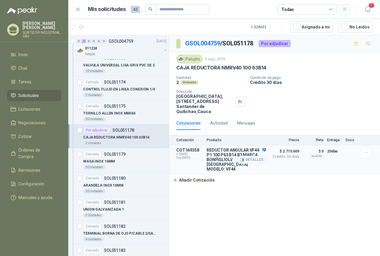
click at [264, 150] on div "Detalles" at bounding box center [252, 160] width 28 height 24
click at [252, 159] on button "Detalles" at bounding box center [252, 160] width 28 height 8
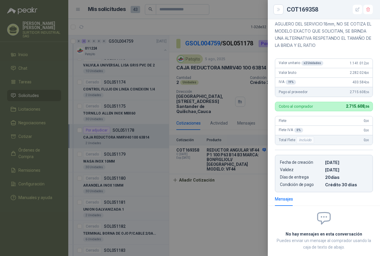
scroll to position [117, 0]
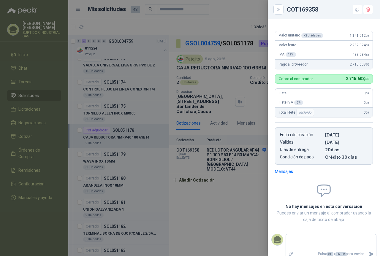
click at [93, 164] on div at bounding box center [190, 128] width 380 height 256
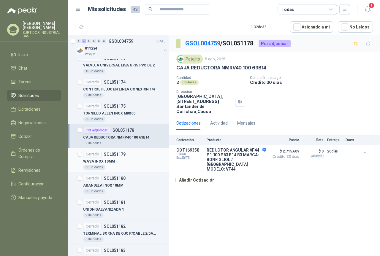
click at [93, 164] on p "WASA INOX 10MM" at bounding box center [99, 162] width 32 height 6
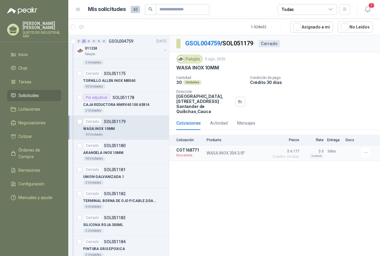
scroll to position [1634, 0]
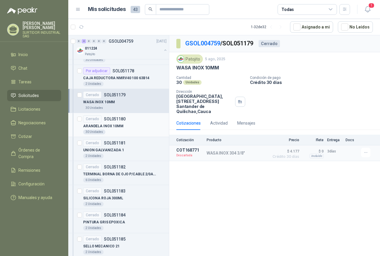
click at [105, 125] on p "ARANDELA INOX 10MM" at bounding box center [103, 126] width 40 height 6
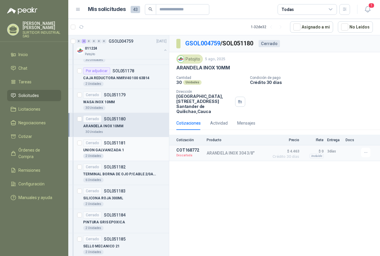
click at [110, 148] on p "UNION GALVANIZADA 1" at bounding box center [103, 150] width 41 height 6
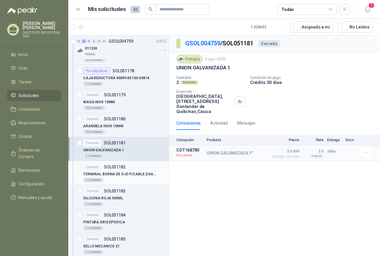
click at [106, 168] on p "SOL051182" at bounding box center [115, 167] width 22 height 4
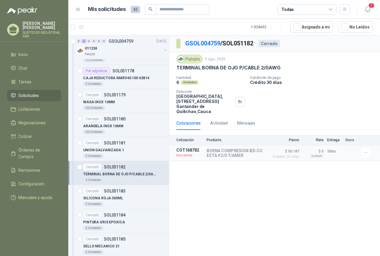
scroll to position [1664, 0]
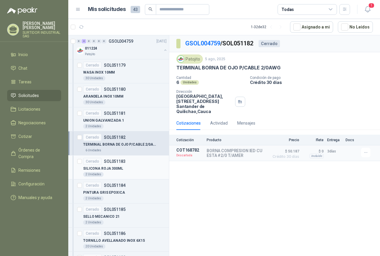
click at [115, 169] on p "SILICONA ROJA 300ML" at bounding box center [103, 169] width 40 height 6
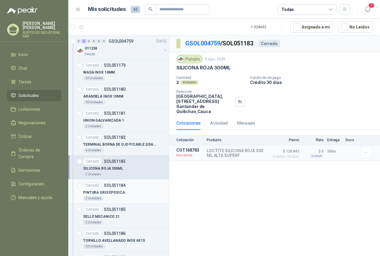
click at [114, 187] on p "SOL051184" at bounding box center [115, 185] width 22 height 4
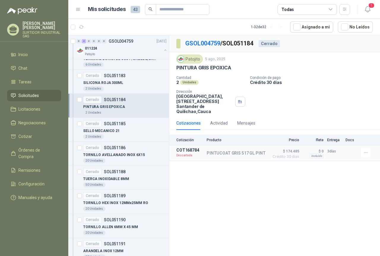
scroll to position [1782, 0]
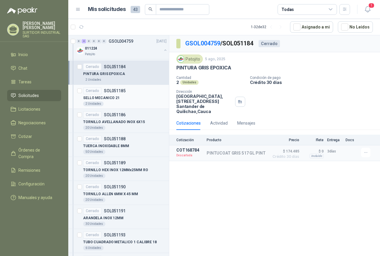
click at [114, 93] on div "Cerrado SOL051185" at bounding box center [104, 90] width 42 height 7
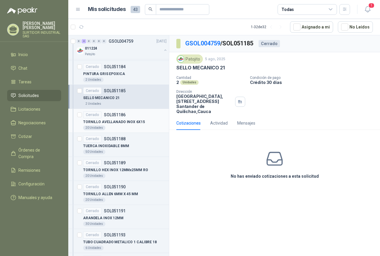
click at [107, 123] on p "TORNILLO AVELLANADO INOX 6X15" at bounding box center [114, 122] width 62 height 6
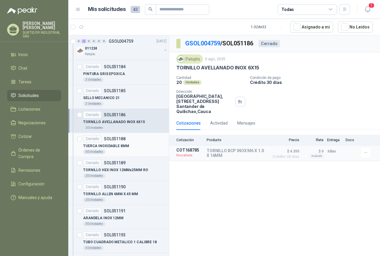
click at [109, 144] on p "TUERCA INOXIDABLE 8MM" at bounding box center [106, 146] width 46 height 6
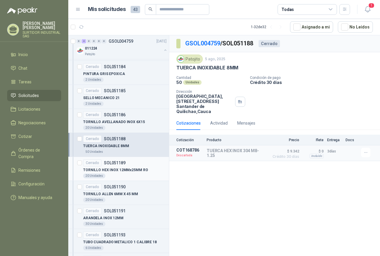
click at [96, 171] on p "TORNILLO HEX INOX 12MMx25MM RO" at bounding box center [115, 170] width 65 height 6
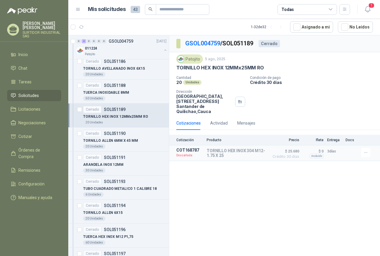
scroll to position [1841, 0]
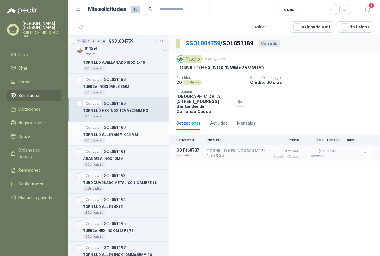
click at [101, 143] on article "Cerrado SOL051190 TORNILLO [PERSON_NAME] 6MM X 45 MM 20 Unidades" at bounding box center [118, 134] width 101 height 24
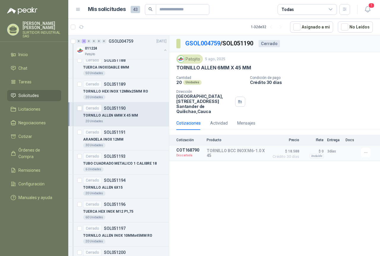
scroll to position [1871, 0]
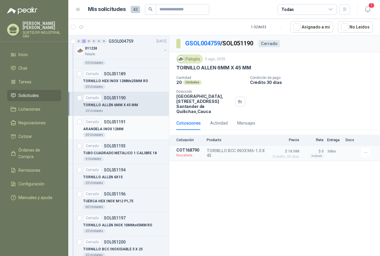
click at [104, 128] on p "ARANDELA INOX 12MM" at bounding box center [103, 129] width 40 height 6
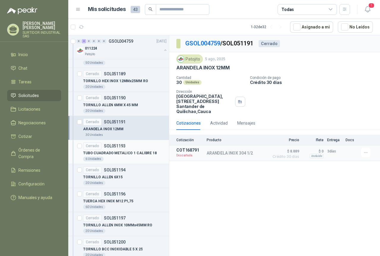
click at [106, 155] on p "TUBO CUADRADO METALICO 1 CALIBRE 18" at bounding box center [120, 153] width 74 height 6
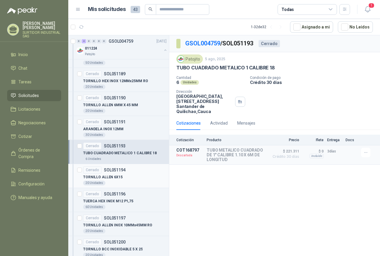
click at [103, 180] on div "TORNILLO ALLEN 6X15" at bounding box center [124, 176] width 83 height 7
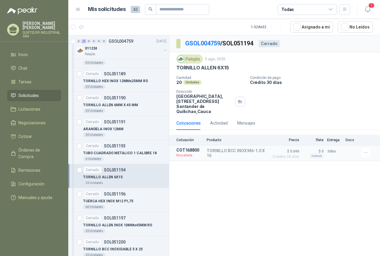
scroll to position [1901, 0]
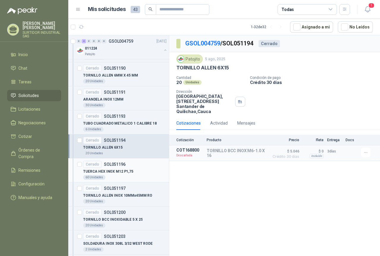
click at [106, 167] on div "Cerrado SOL051196" at bounding box center [104, 164] width 42 height 7
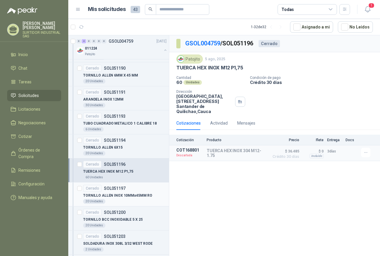
click at [111, 188] on p "SOL051197" at bounding box center [115, 188] width 22 height 4
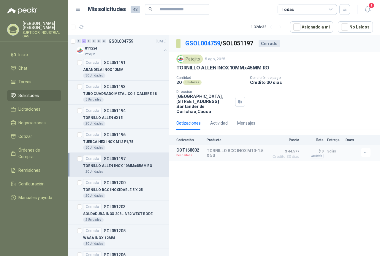
scroll to position [1960, 0]
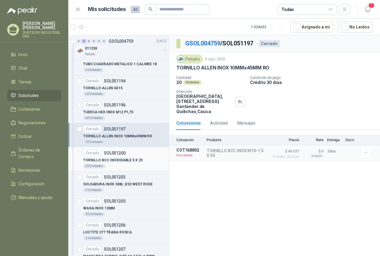
click at [110, 164] on div "20 Unidades" at bounding box center [124, 166] width 83 height 5
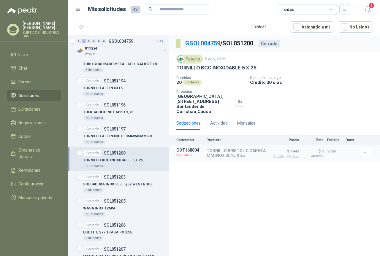
scroll to position [1990, 0]
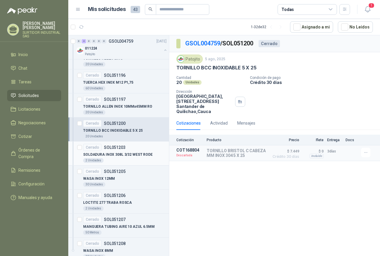
click at [109, 152] on p "SOLDADURA INOX 308L 3/32 WEST RODE" at bounding box center [117, 155] width 69 height 6
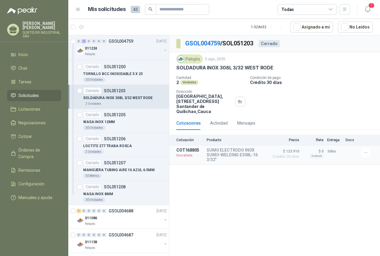
scroll to position [2049, 0]
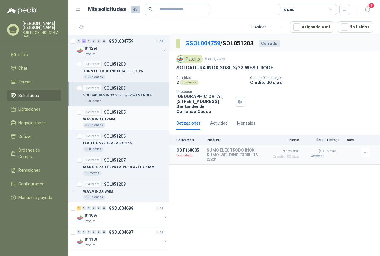
click at [115, 124] on div "30 Unidades" at bounding box center [124, 125] width 83 height 5
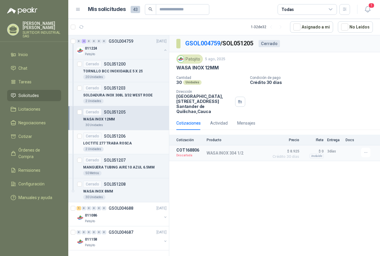
click at [117, 142] on p "LOCTITE 277 TRABA ROSCA" at bounding box center [107, 144] width 49 height 6
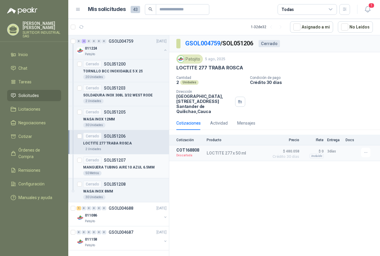
click at [122, 169] on p "MANGUERA TUBING AIRE 10 AZUL 6.5MM" at bounding box center [118, 168] width 71 height 6
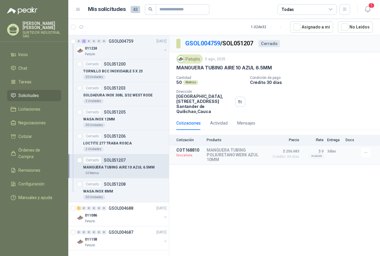
scroll to position [2050, 0]
click at [119, 185] on p "SOL051208" at bounding box center [115, 183] width 22 height 4
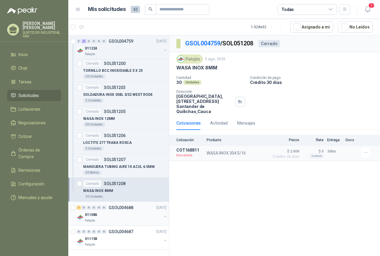
click at [114, 212] on div "011086" at bounding box center [123, 214] width 77 height 7
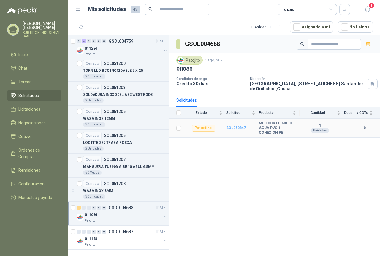
click at [240, 127] on b "SOL050847" at bounding box center [236, 128] width 20 height 4
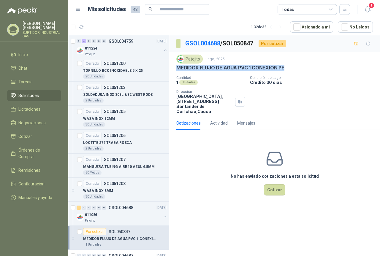
drag, startPoint x: 171, startPoint y: 67, endPoint x: 288, endPoint y: 68, distance: 116.5
click at [288, 68] on div "Patojito [DATE] MEDIDOR FLUJO DE AGUA PVC 1 CONEXION PE Cantidad 1 Unidades Con…" at bounding box center [274, 84] width 211 height 64
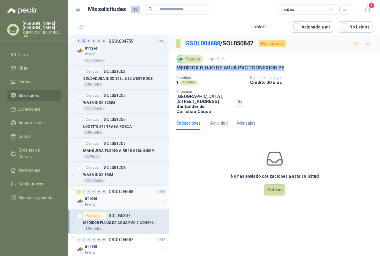
scroll to position [2074, 0]
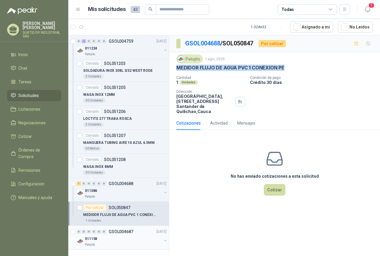
click at [125, 236] on div "011158" at bounding box center [123, 238] width 77 height 7
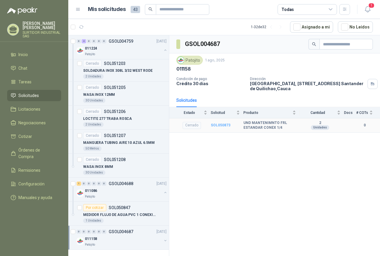
click at [219, 124] on b "SOL050873" at bounding box center [221, 125] width 20 height 4
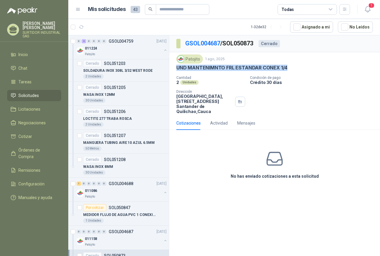
drag, startPoint x: 219, startPoint y: 70, endPoint x: 303, endPoint y: 69, distance: 84.8
click at [303, 69] on div "Patojito [DATE] UND MANTENIMNTO FRL ESTANDAR CONEX 1/4 Cantidad 2 Unidades Cond…" at bounding box center [274, 84] width 211 height 64
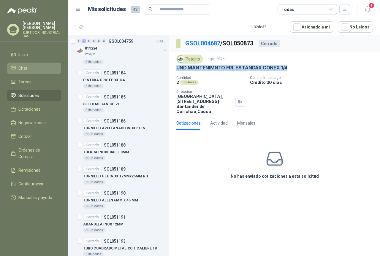
scroll to position [1742, 0]
